Goal: Check status: Check status

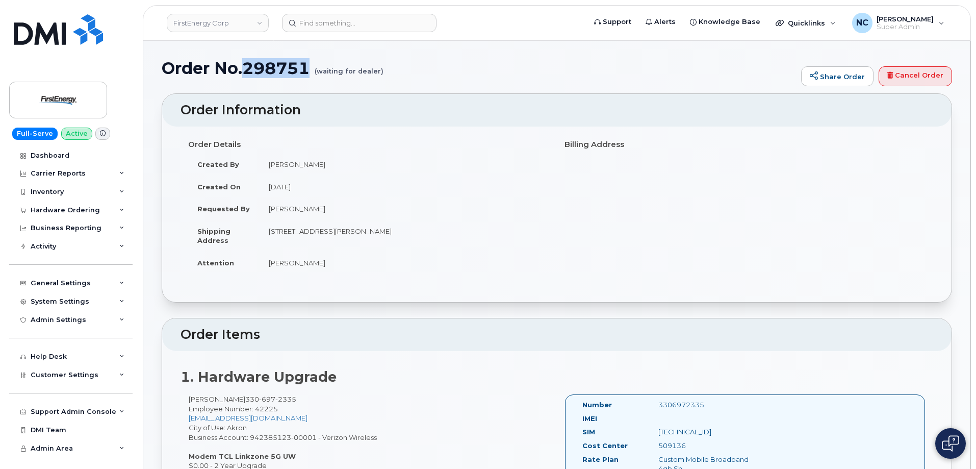
drag, startPoint x: 310, startPoint y: 71, endPoint x: 243, endPoint y: 71, distance: 66.8
click at [243, 71] on h1 "Order No.298751 (waiting for dealer)" at bounding box center [479, 68] width 634 height 18
copy h1 "298751"
click at [915, 72] on link "Cancel Order" at bounding box center [914, 76] width 73 height 20
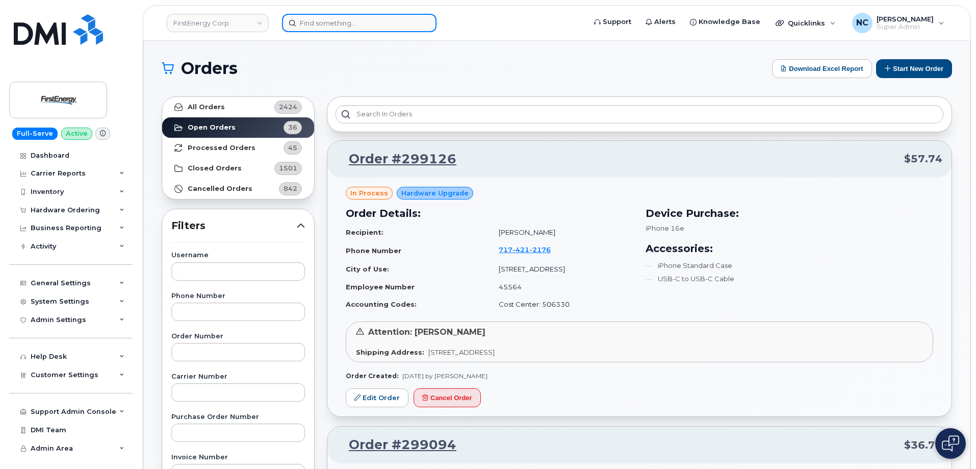
click at [344, 16] on input at bounding box center [359, 23] width 154 height 18
paste input "437-428-2994"
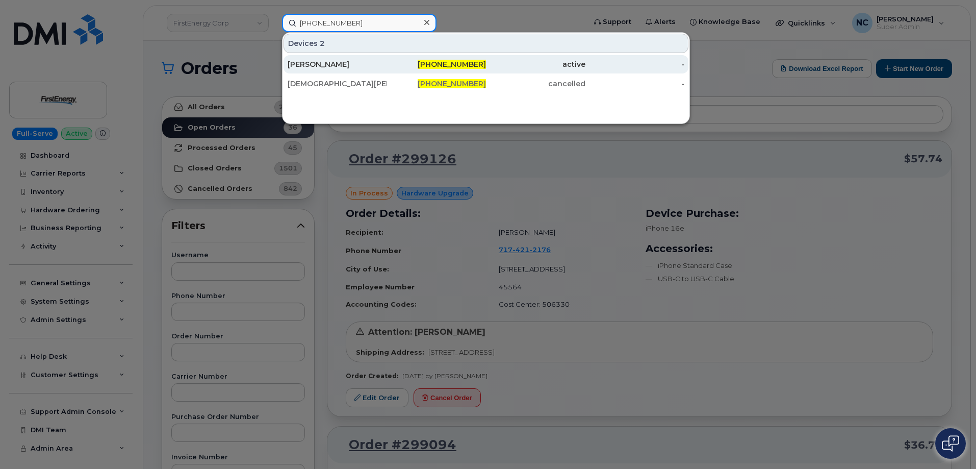
type input "437-428-2994"
click at [376, 67] on div "Rodolfo Andres Aragon Sierra" at bounding box center [337, 64] width 99 height 10
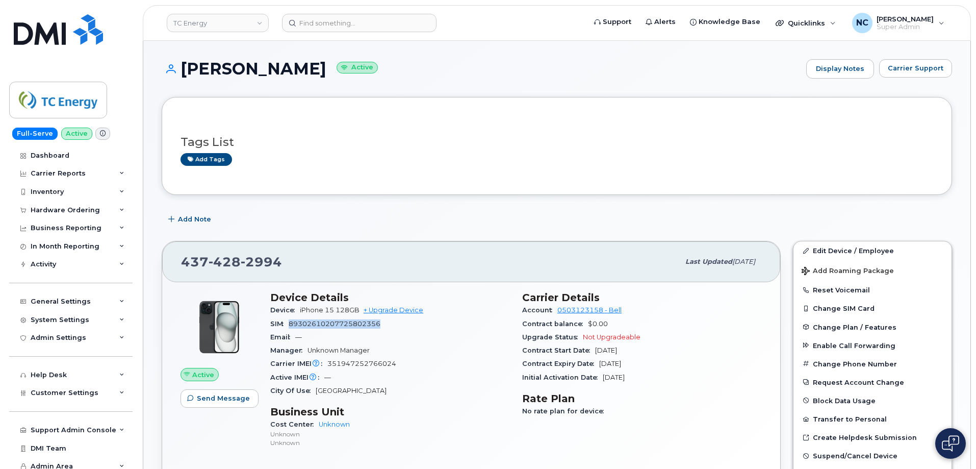
drag, startPoint x: 393, startPoint y: 325, endPoint x: 284, endPoint y: 327, distance: 109.1
click at [284, 327] on div "SIM 89302610207725802356" at bounding box center [390, 323] width 240 height 13
copy span "89302610207725802356"
drag, startPoint x: 289, startPoint y: 259, endPoint x: 180, endPoint y: 255, distance: 109.2
click at [180, 255] on div "437 428 2994 Last updated Aug 23, 2025" at bounding box center [471, 261] width 618 height 41
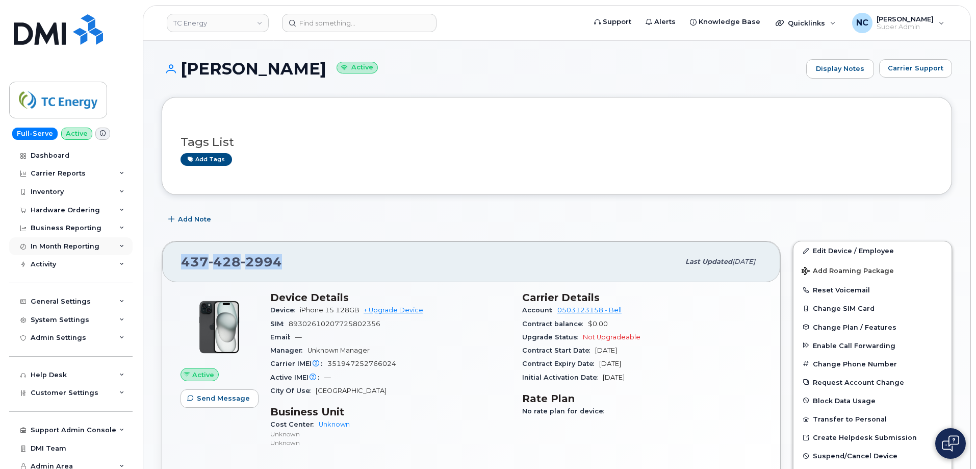
copy span "437 428 2994"
click at [907, 61] on button "Carrier Support" at bounding box center [915, 68] width 73 height 18
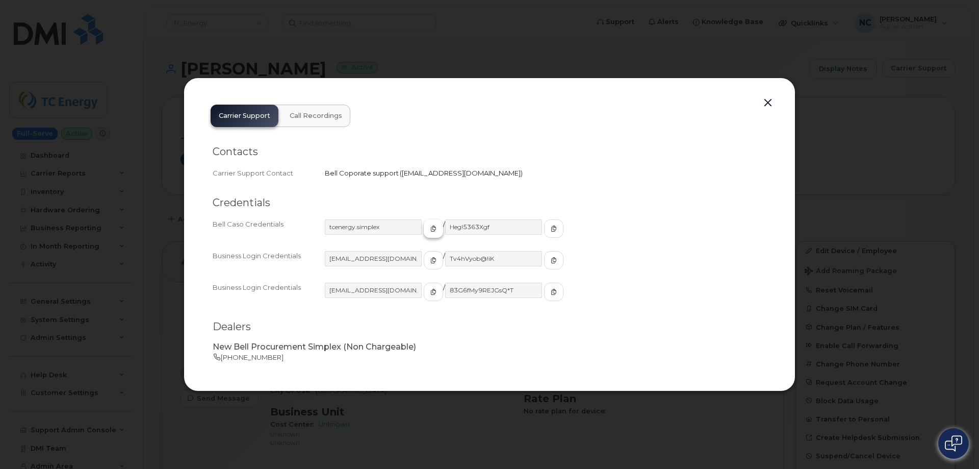
click at [424, 224] on button "button" at bounding box center [433, 228] width 19 height 18
drag, startPoint x: 529, startPoint y: 230, endPoint x: 521, endPoint y: 231, distance: 8.3
click at [551, 230] on icon "button" at bounding box center [554, 228] width 6 height 6
click at [806, 38] on div at bounding box center [489, 234] width 979 height 469
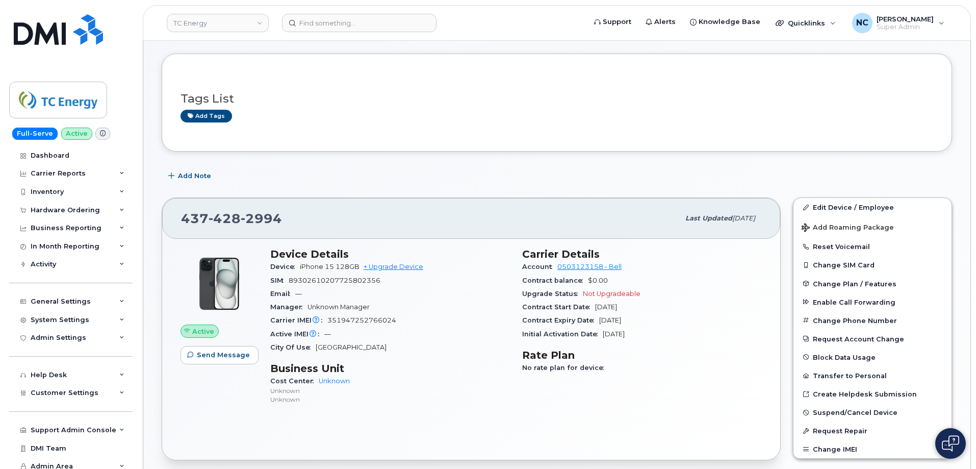
scroll to position [102, 0]
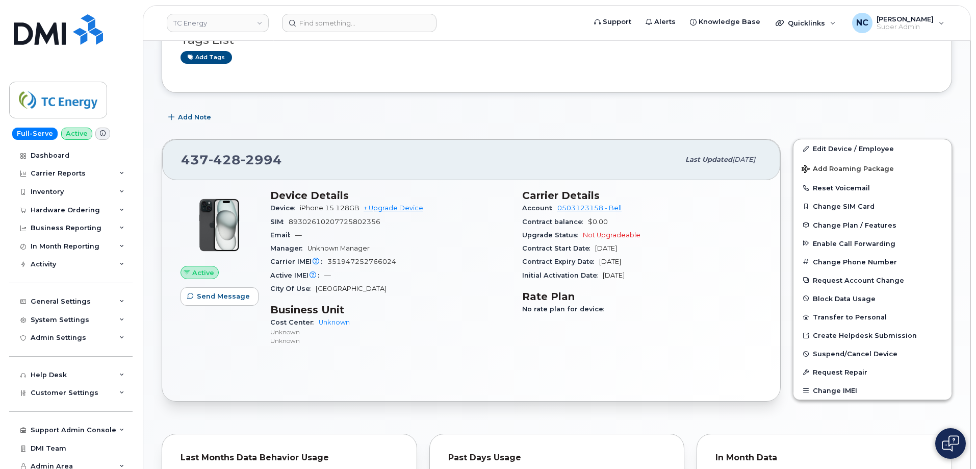
click at [457, 165] on div "437 428 2994" at bounding box center [430, 159] width 498 height 21
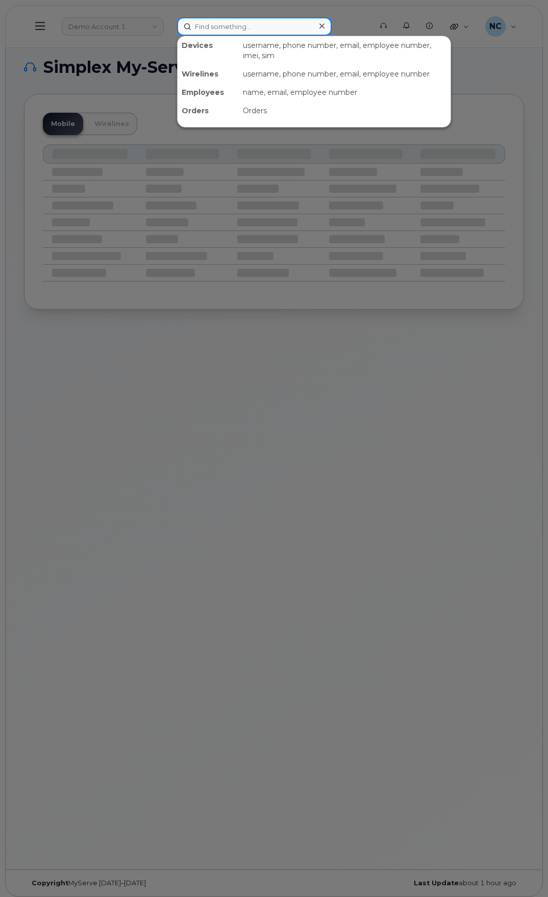
click at [223, 21] on input at bounding box center [254, 26] width 154 height 18
paste input "480-549-8121"
type input "480-549-8121"
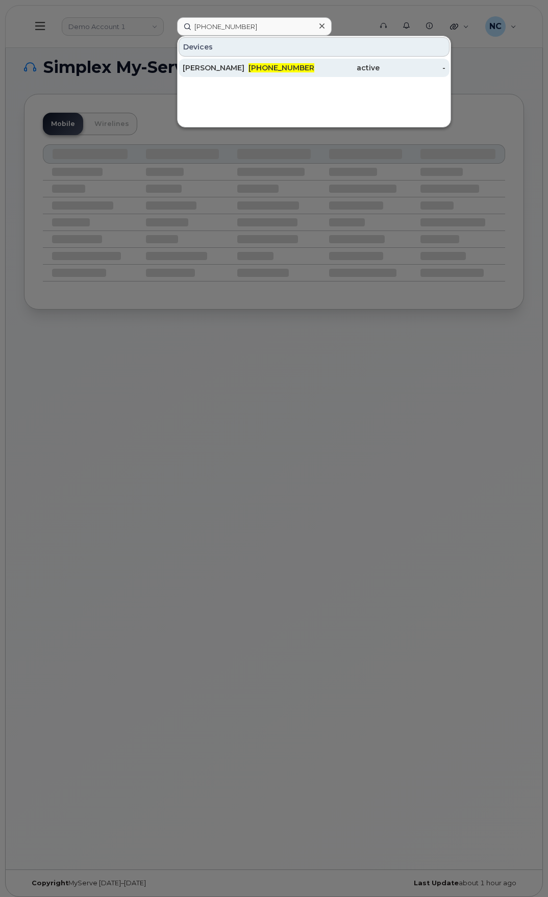
click at [235, 68] on div "Arthur Simpson" at bounding box center [216, 68] width 66 height 10
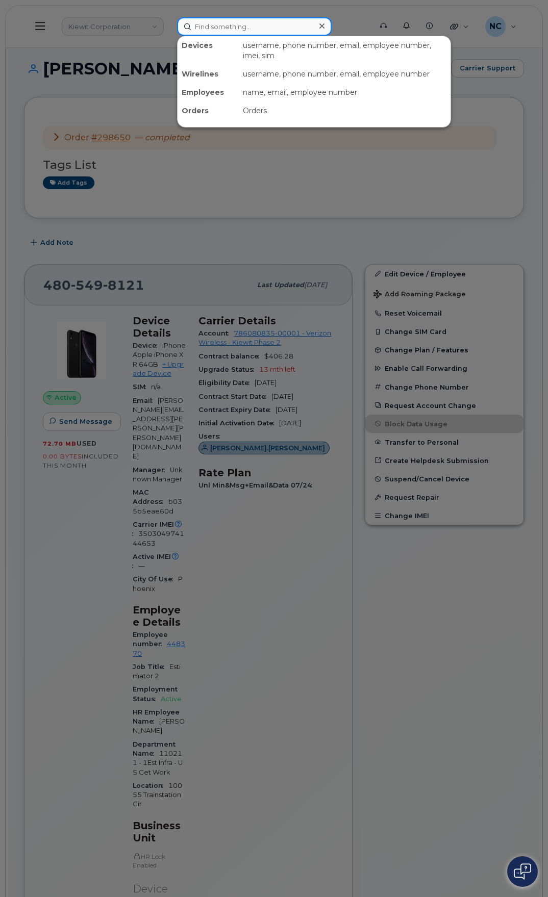
click at [247, 30] on input at bounding box center [254, 26] width 154 height 18
paste input "[PHONE_NUMBER]"
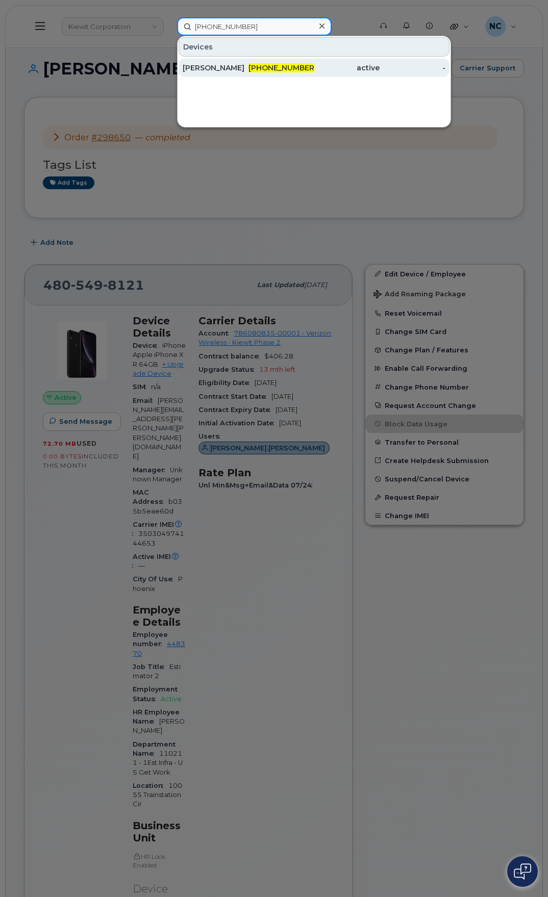
type input "[PHONE_NUMBER]"
click at [314, 74] on div "[PHONE_NUMBER]" at bounding box center [347, 68] width 66 height 18
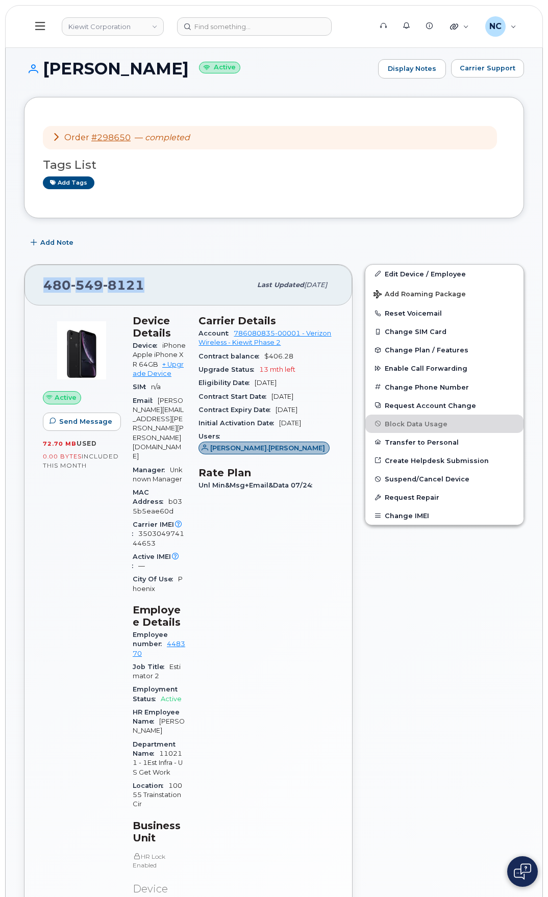
drag, startPoint x: 148, startPoint y: 282, endPoint x: 35, endPoint y: 269, distance: 114.5
click at [35, 269] on div "[PHONE_NUMBER] Last updated [DATE]" at bounding box center [187, 285] width 327 height 41
click at [482, 73] on span "Carrier Support" at bounding box center [487, 68] width 56 height 10
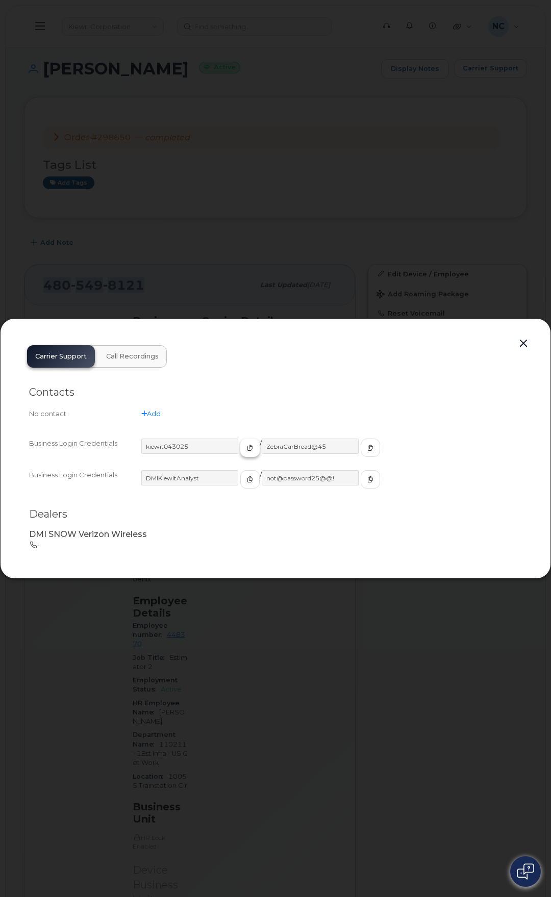
click at [240, 447] on button "button" at bounding box center [249, 447] width 19 height 18
click at [360, 450] on button "button" at bounding box center [369, 447] width 19 height 18
